Goal: Transaction & Acquisition: Purchase product/service

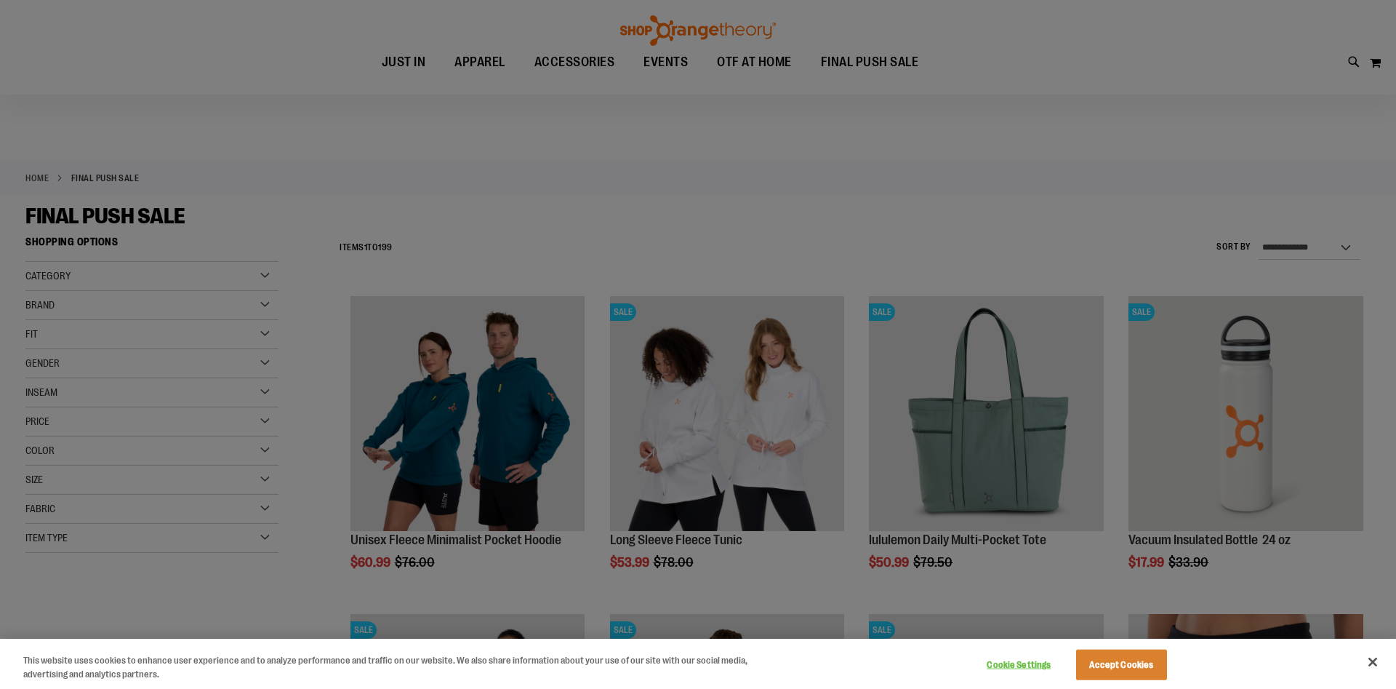
scroll to position [73, 0]
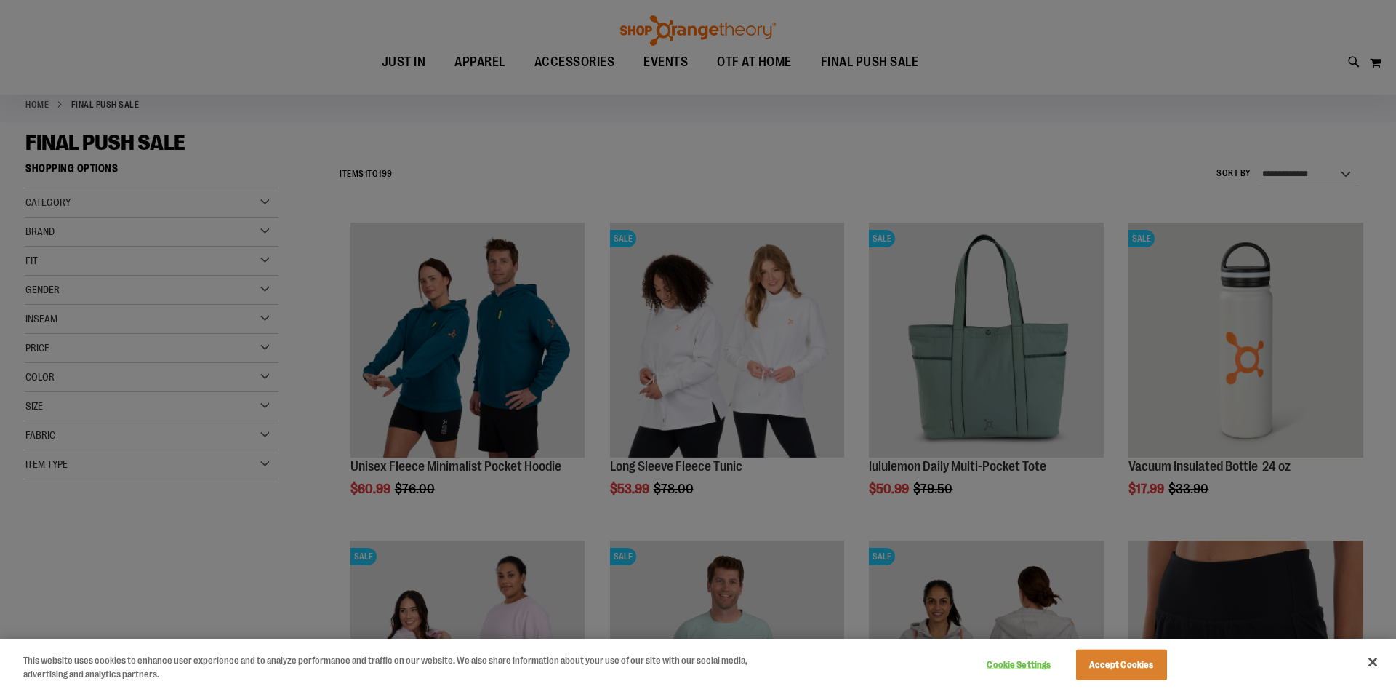
click at [564, 182] on div at bounding box center [698, 344] width 1396 height 689
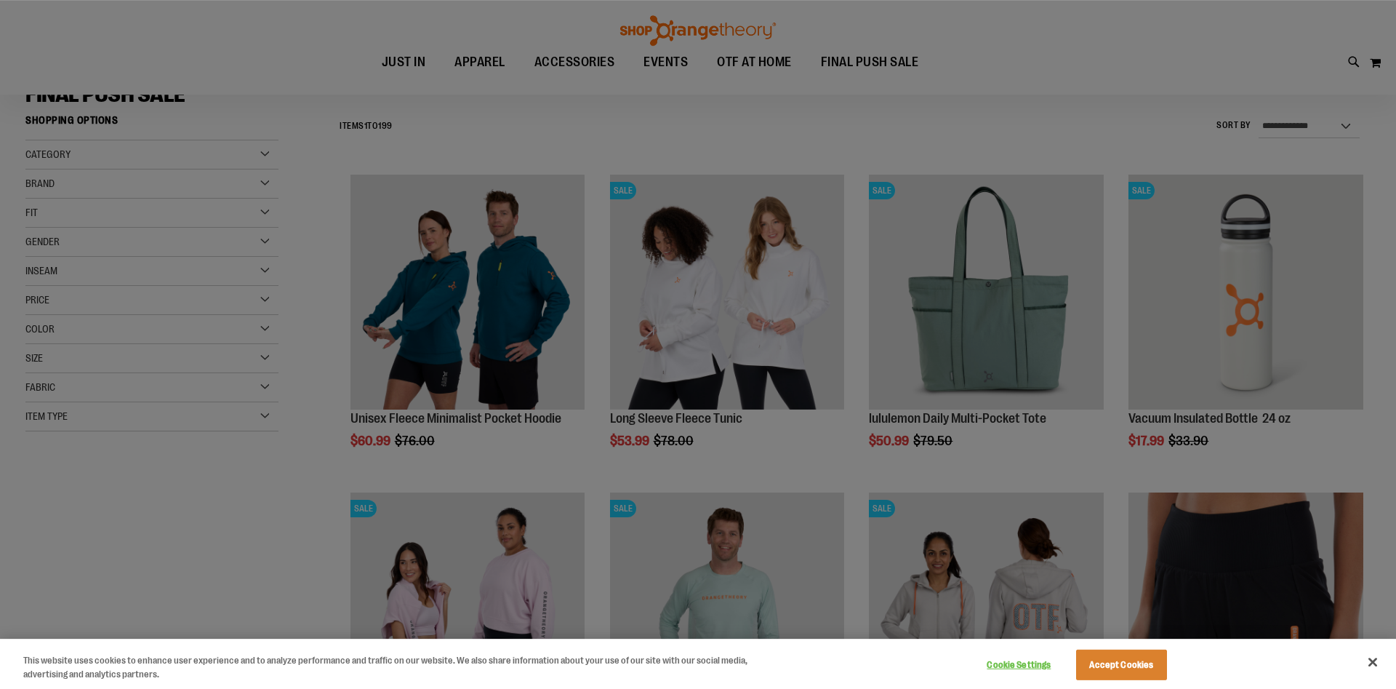
scroll to position [148, 0]
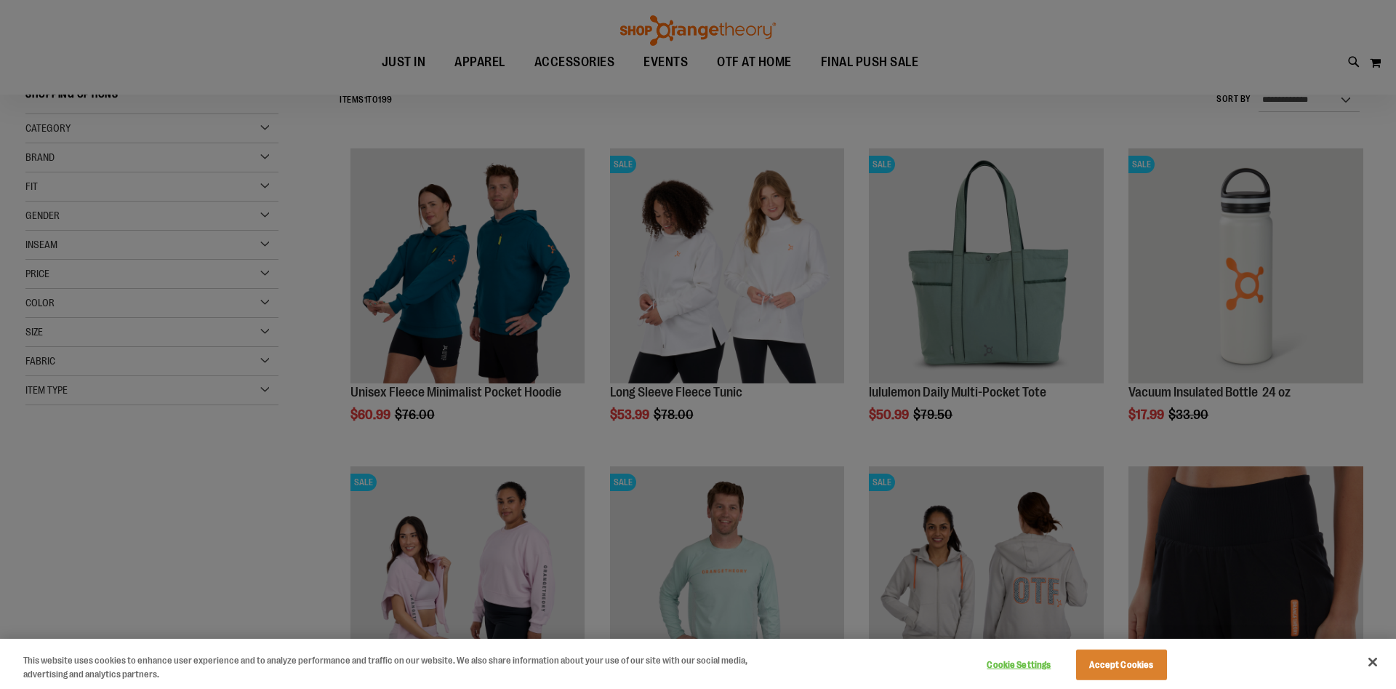
click at [376, 460] on div at bounding box center [698, 344] width 1396 height 689
click at [1106, 656] on button "Accept Cookies" at bounding box center [1121, 664] width 91 height 31
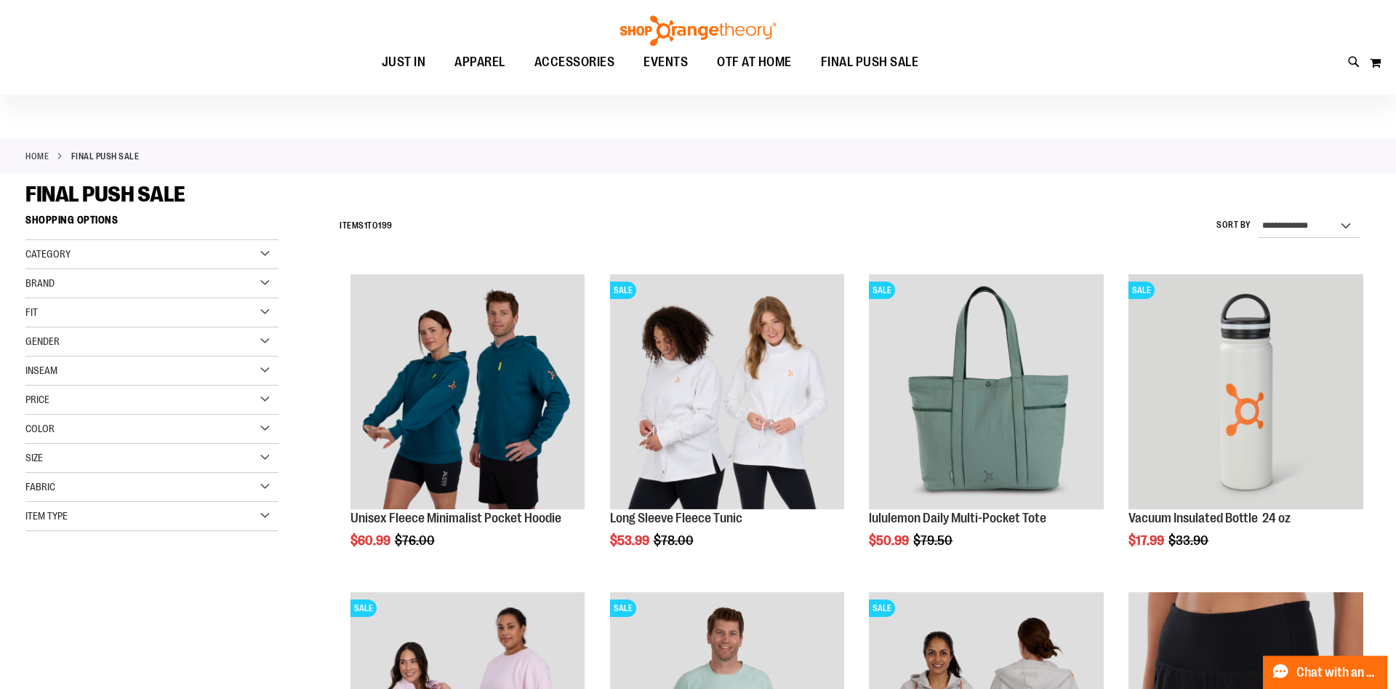
scroll to position [0, 0]
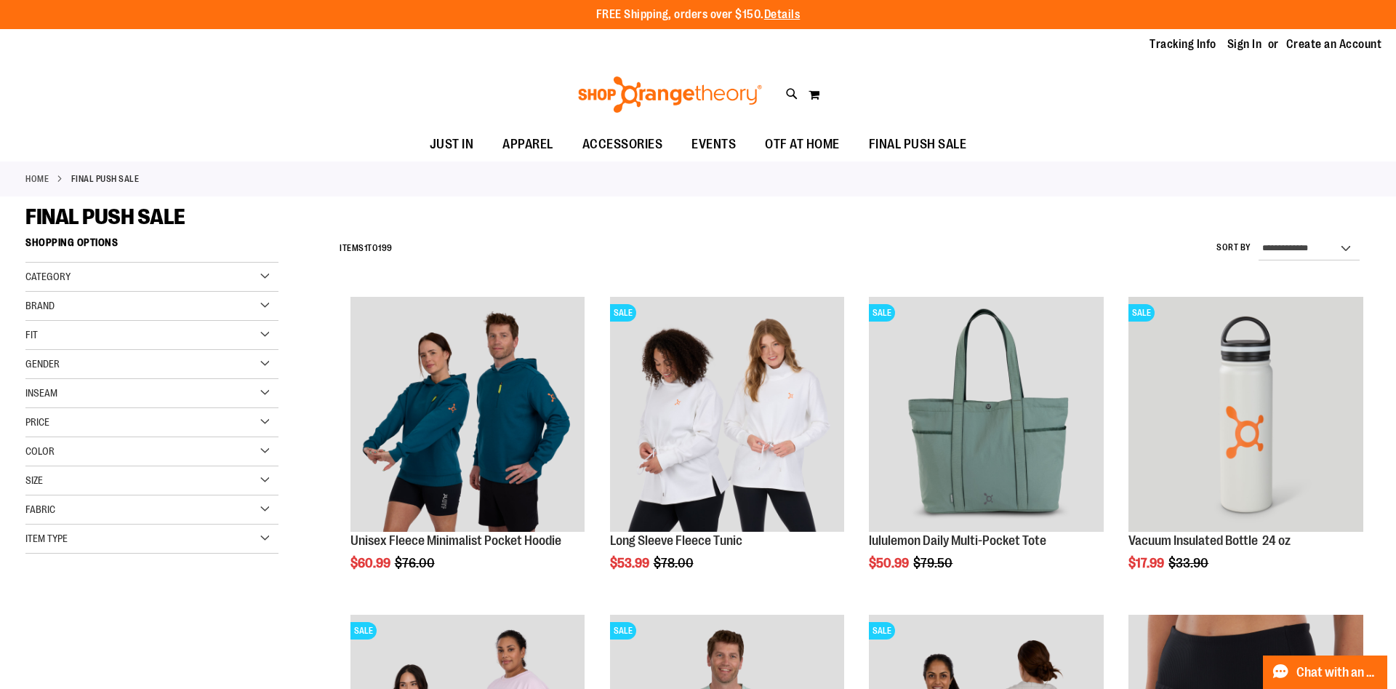
click at [1169, 252] on div "**********" at bounding box center [851, 249] width 1038 height 38
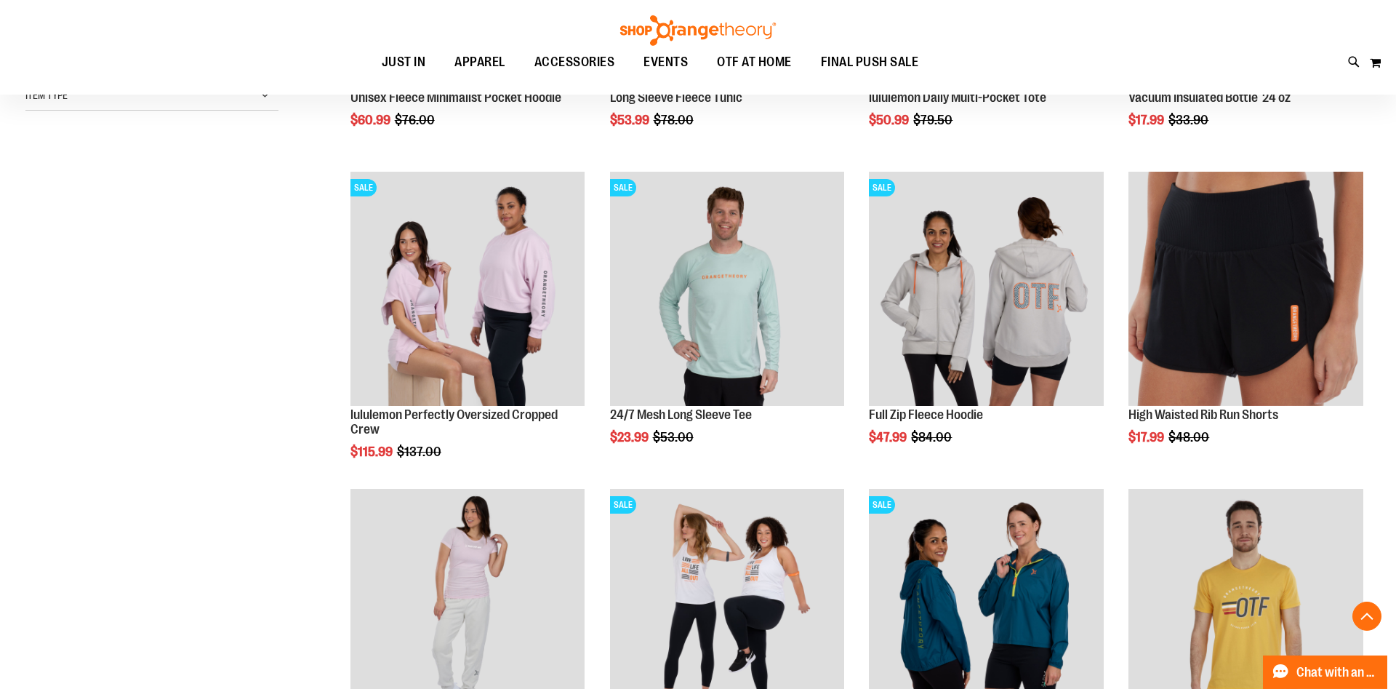
scroll to position [444, 0]
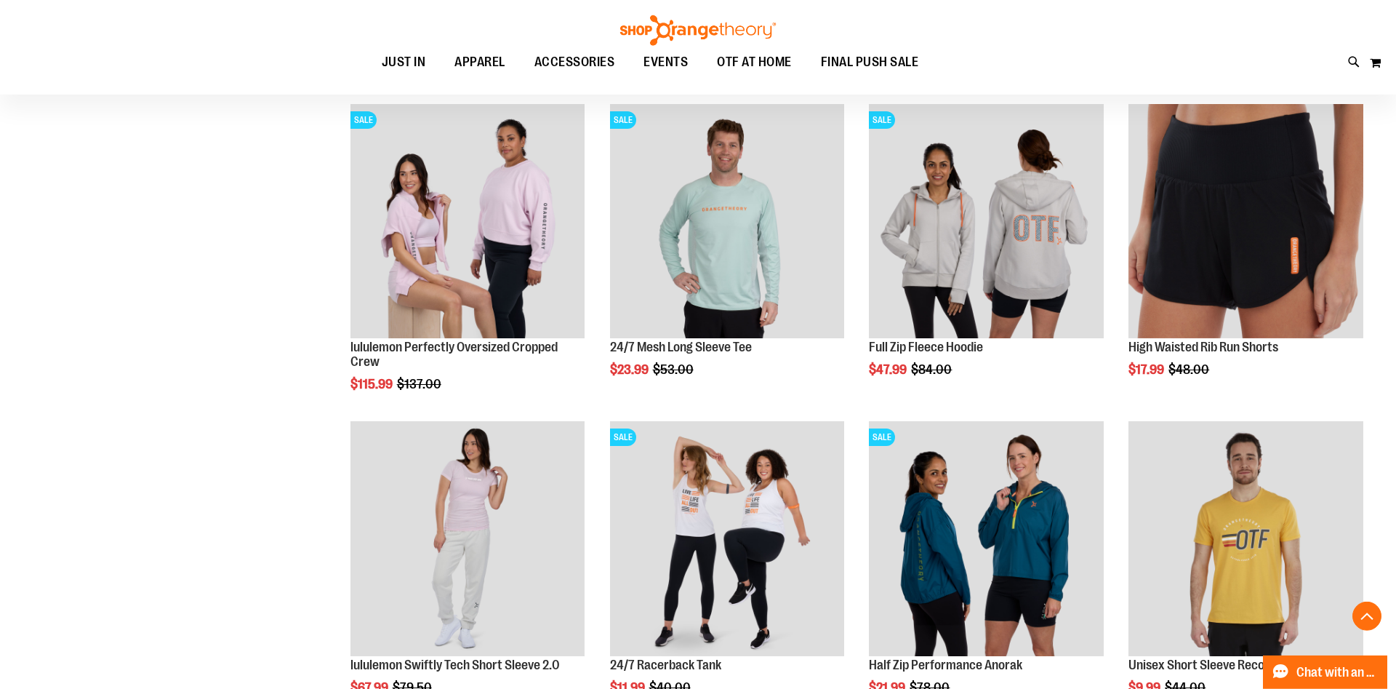
scroll to position [519, 0]
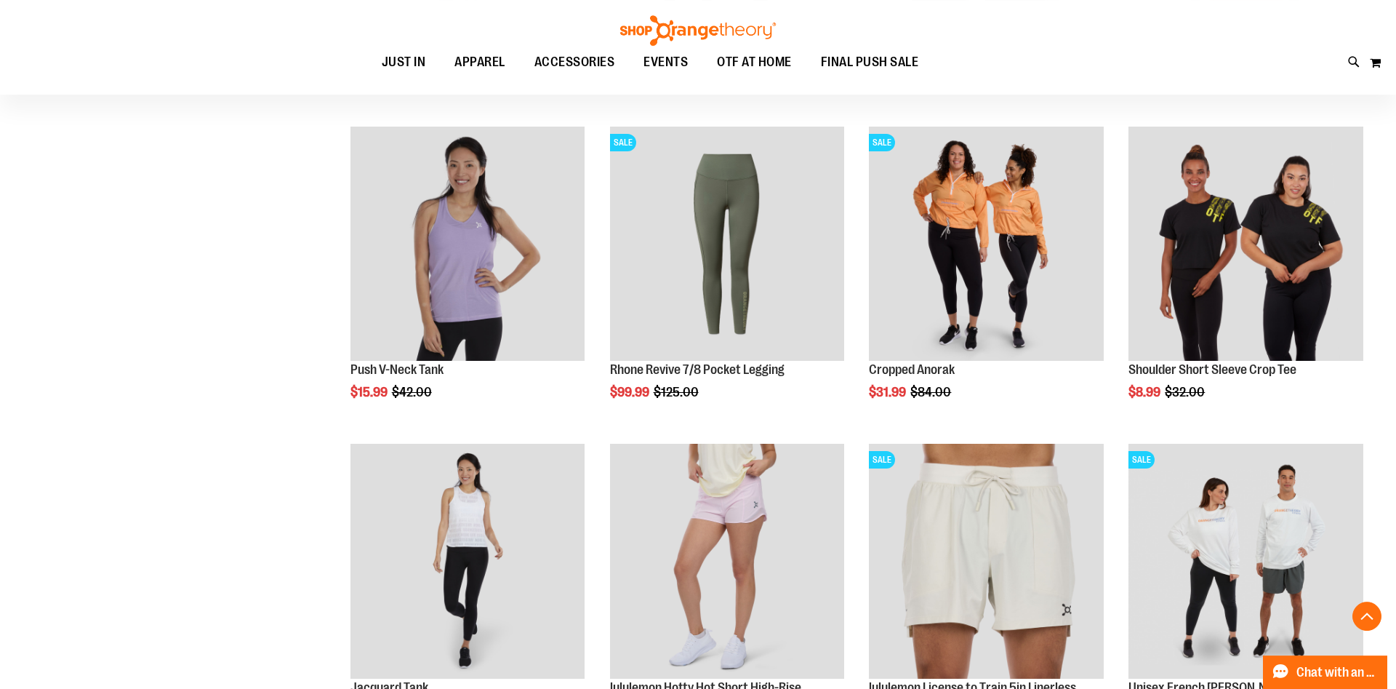
scroll to position [1334, 0]
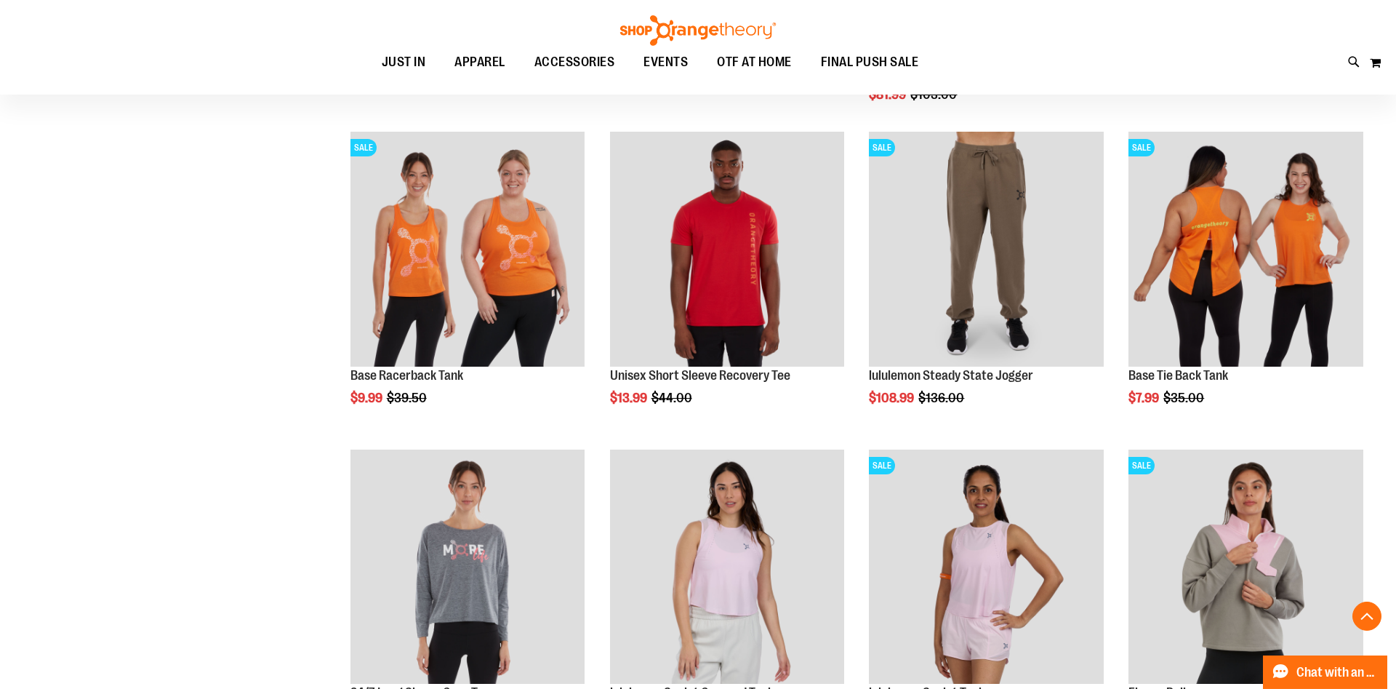
scroll to position [1928, 0]
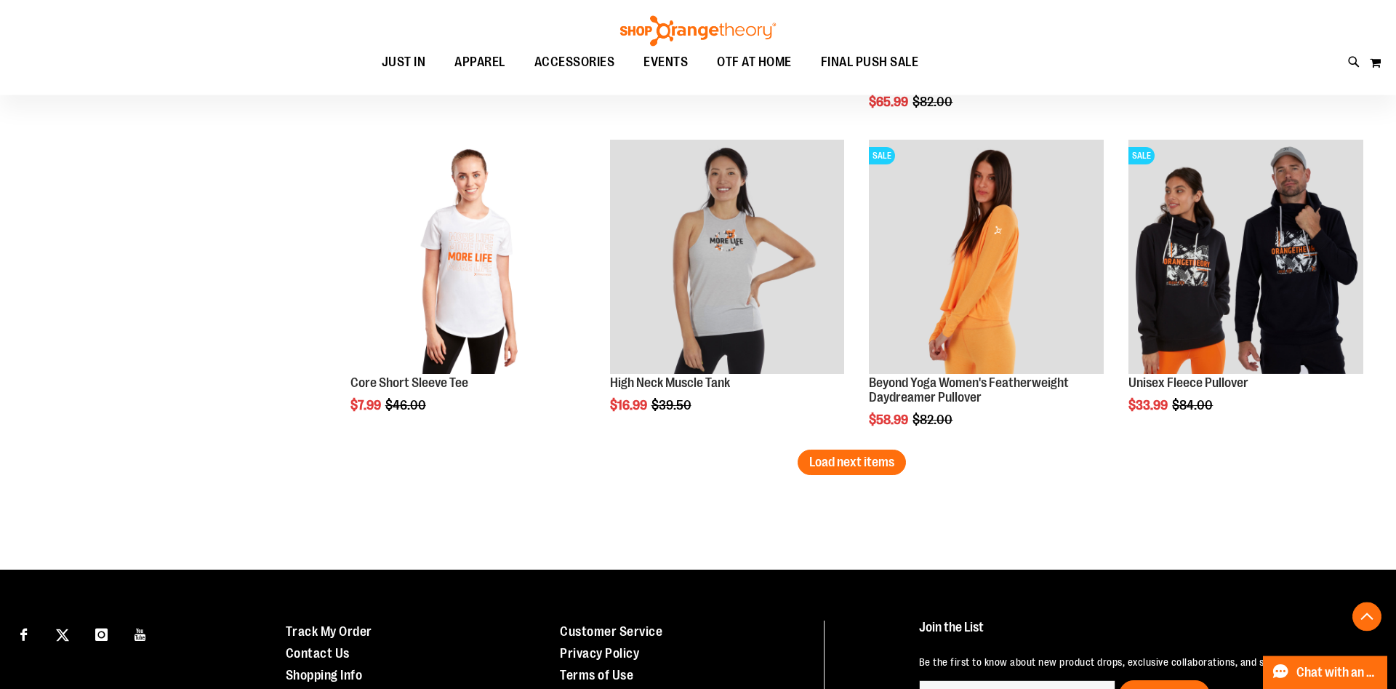
scroll to position [2744, 0]
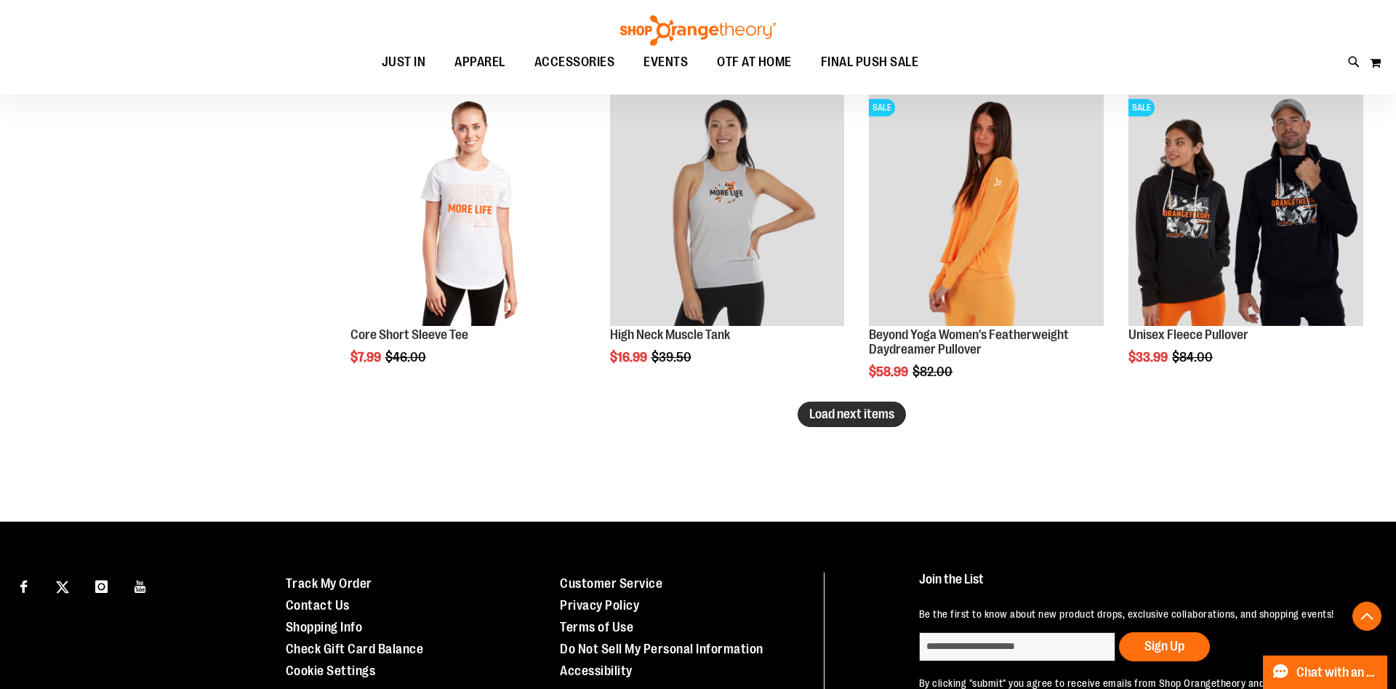
click at [833, 415] on span "Load next items" at bounding box center [851, 414] width 85 height 15
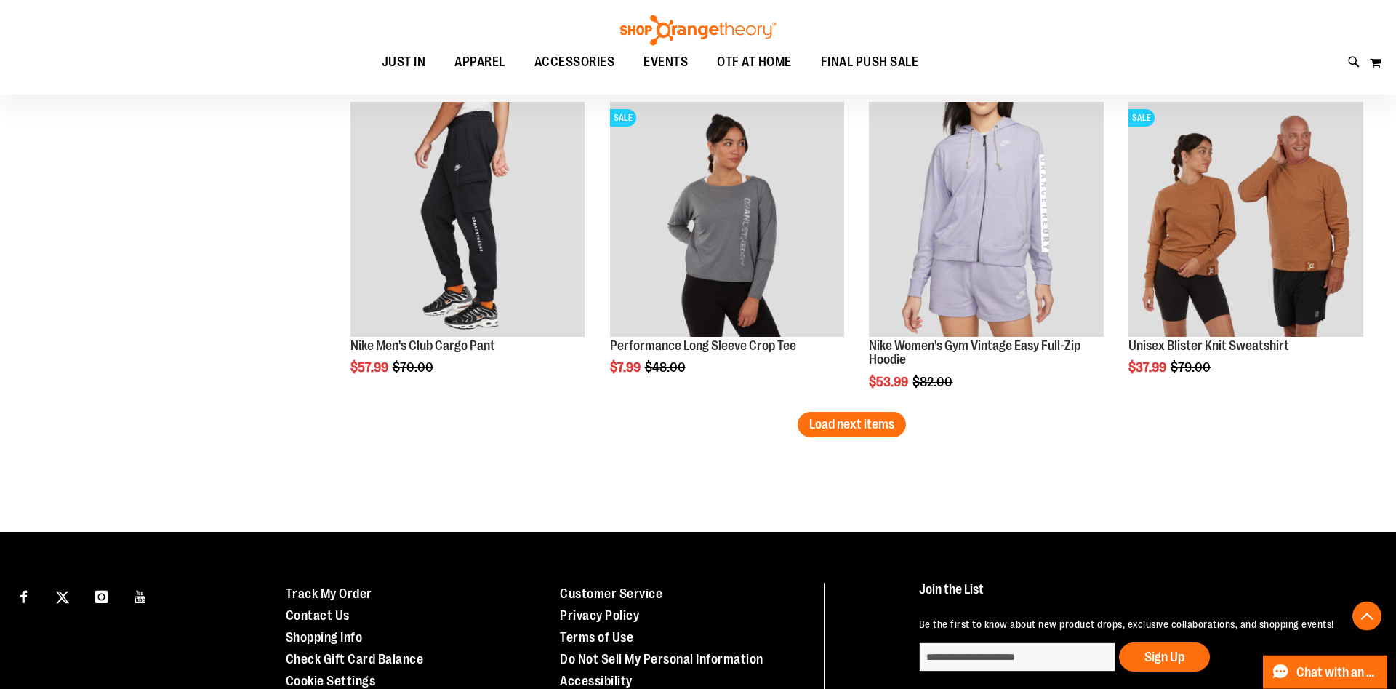
scroll to position [3634, 0]
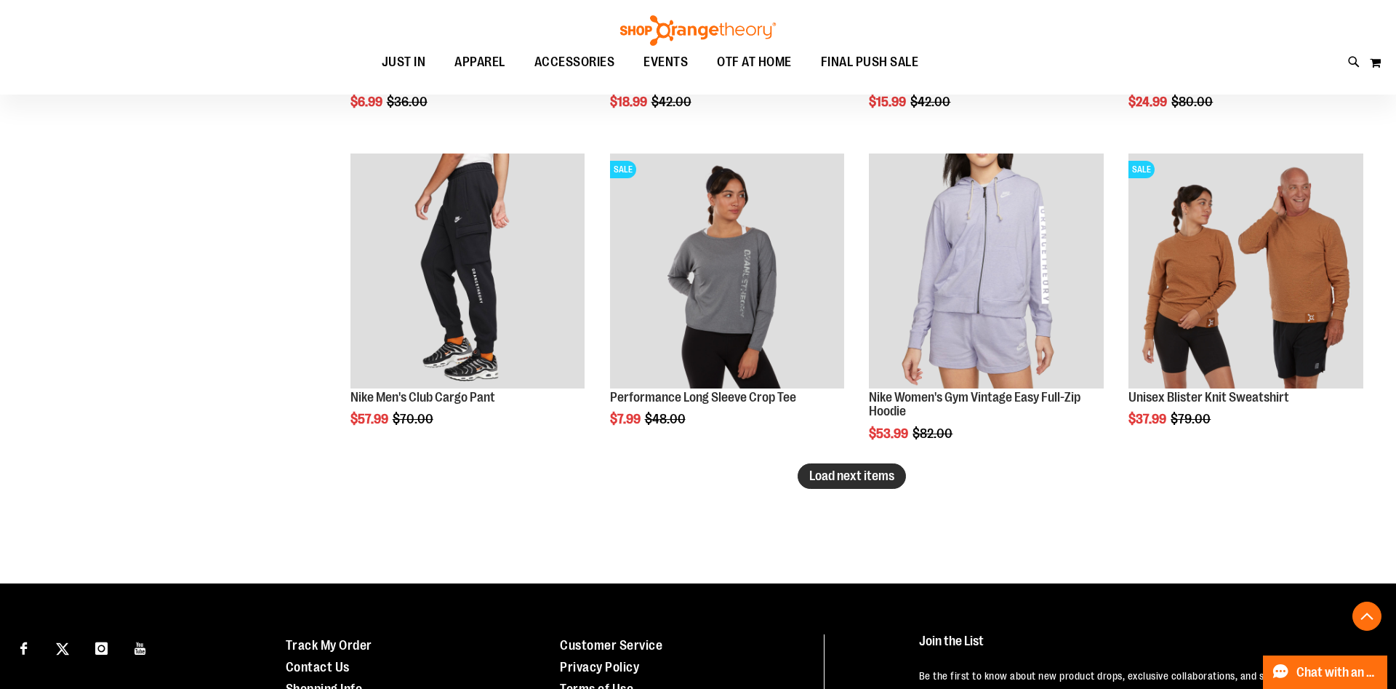
click at [854, 477] on span "Load next items" at bounding box center [851, 475] width 85 height 15
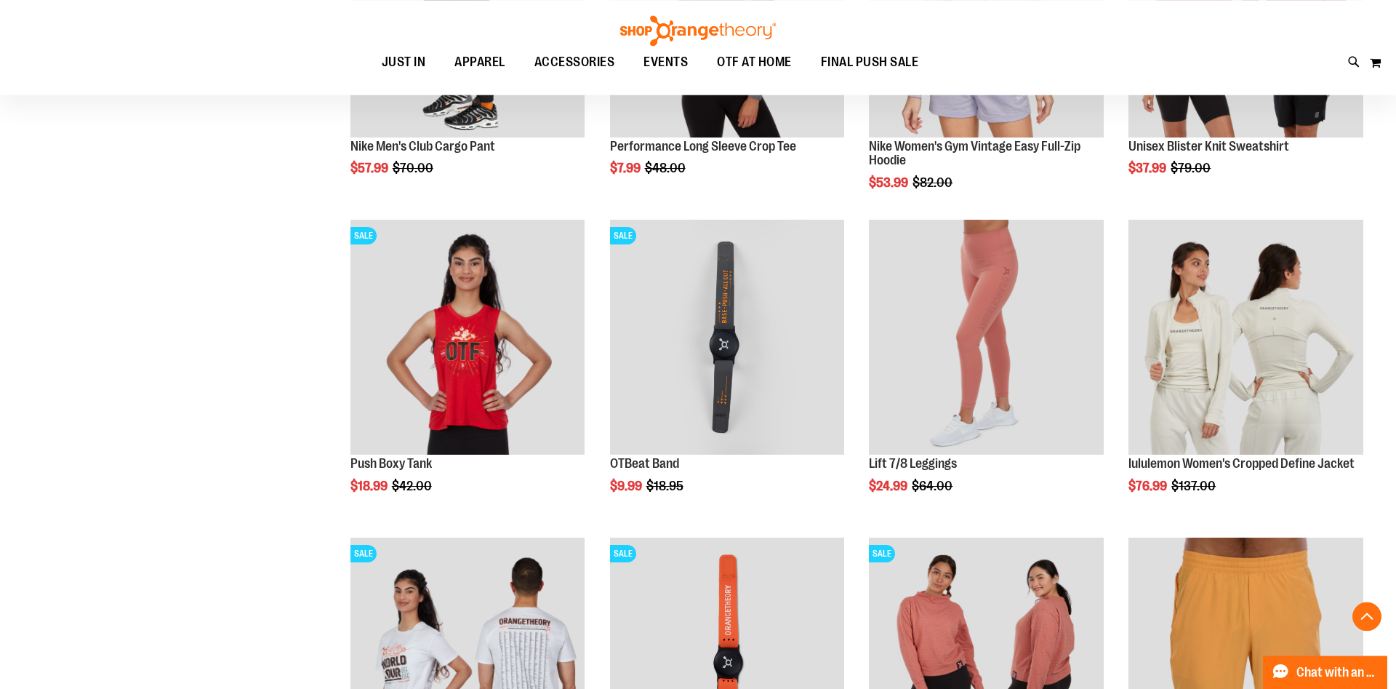
scroll to position [3857, 0]
